Goal: Find specific page/section: Find specific page/section

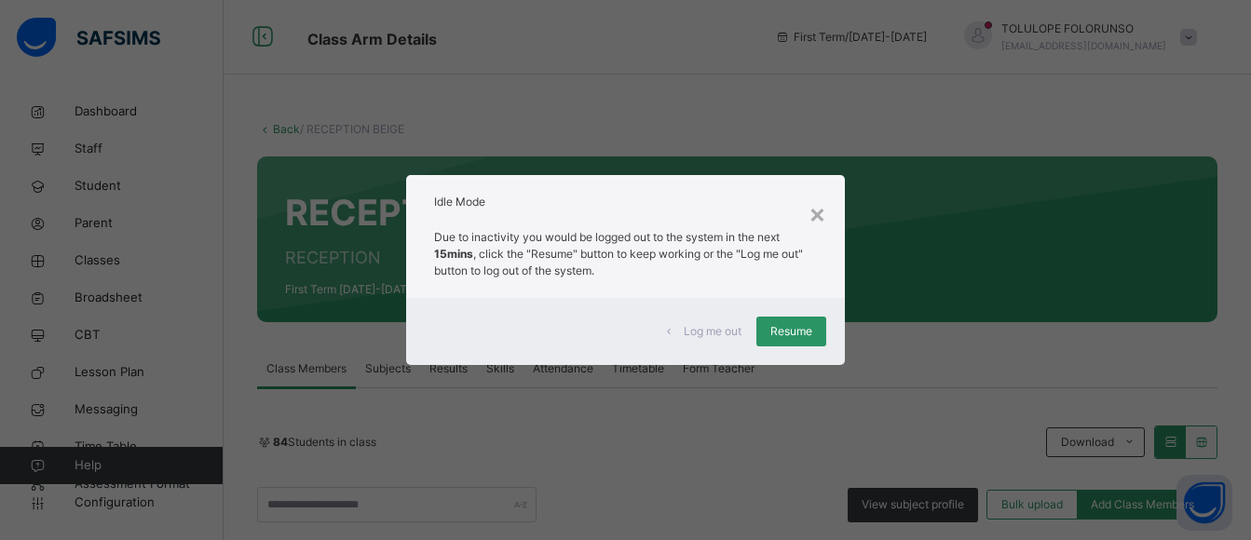
click at [793, 347] on div "Log me out Resume" at bounding box center [625, 331] width 438 height 67
click at [795, 339] on span "Resume" at bounding box center [791, 331] width 42 height 17
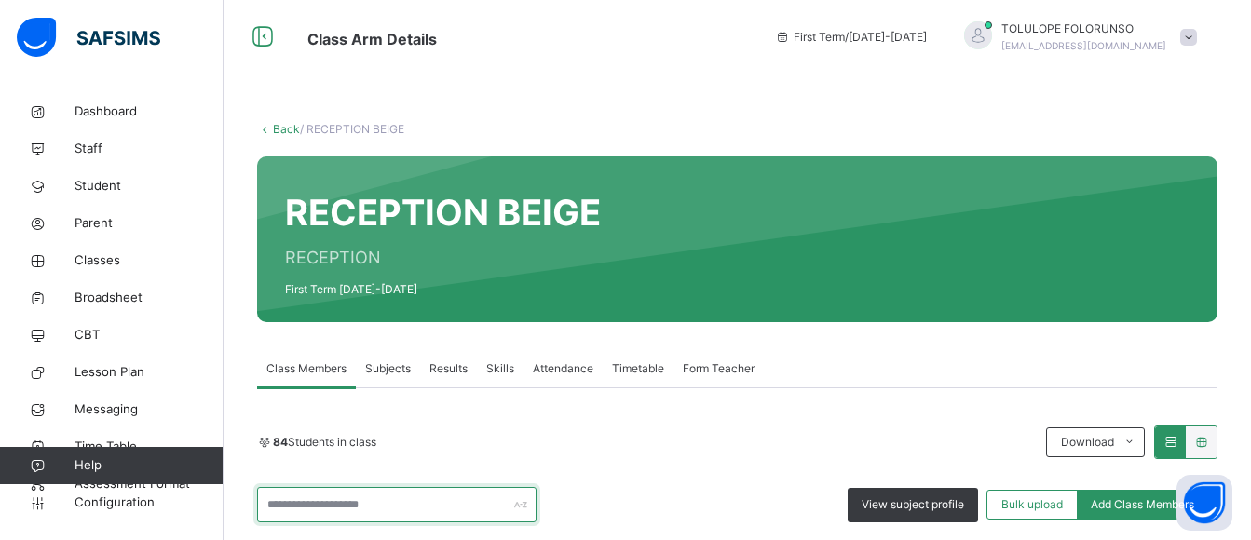
click at [320, 487] on input "text" at bounding box center [396, 504] width 279 height 35
click at [397, 487] on input "text" at bounding box center [396, 504] width 279 height 35
click at [337, 487] on input "text" at bounding box center [396, 504] width 279 height 35
type input "**"
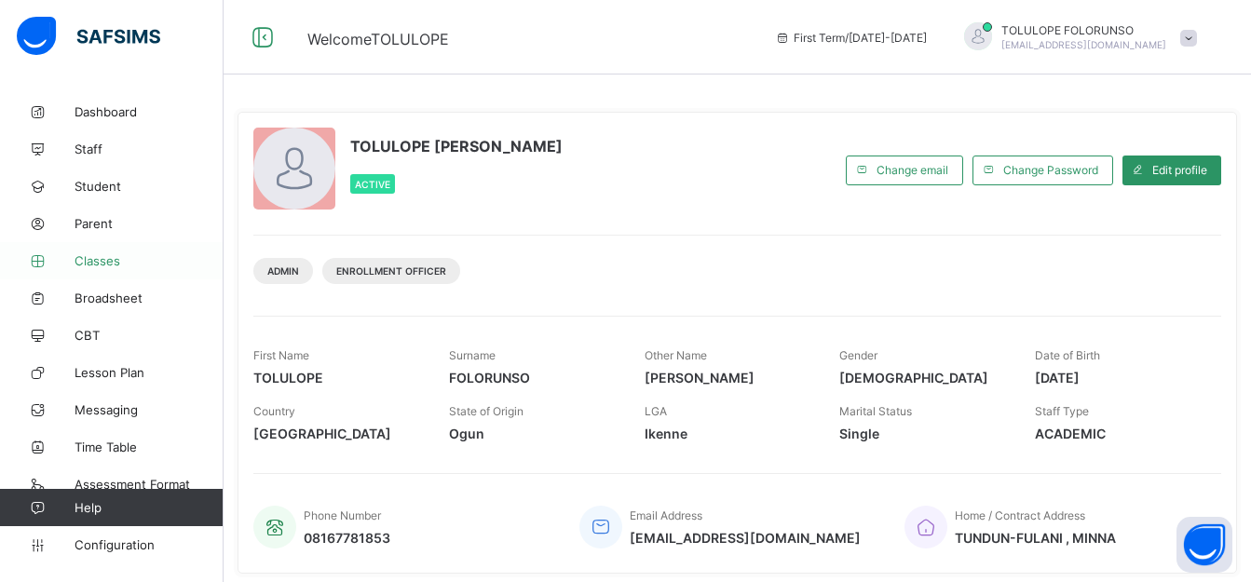
click at [64, 270] on link "Classes" at bounding box center [112, 260] width 224 height 37
